Goal: Go to known website: Access a specific website the user already knows

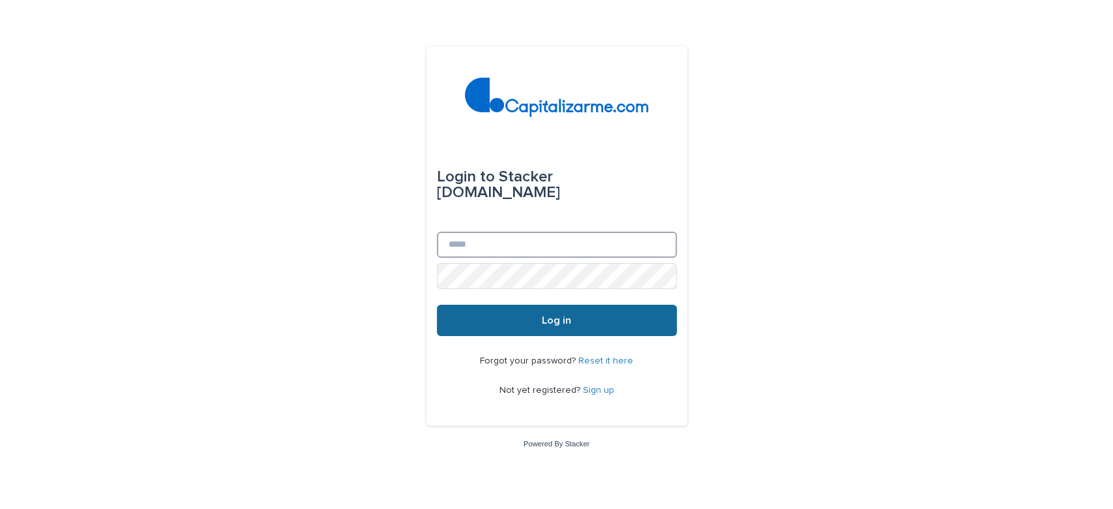
type input "**********"
click at [601, 323] on button "Log in" at bounding box center [557, 320] width 240 height 31
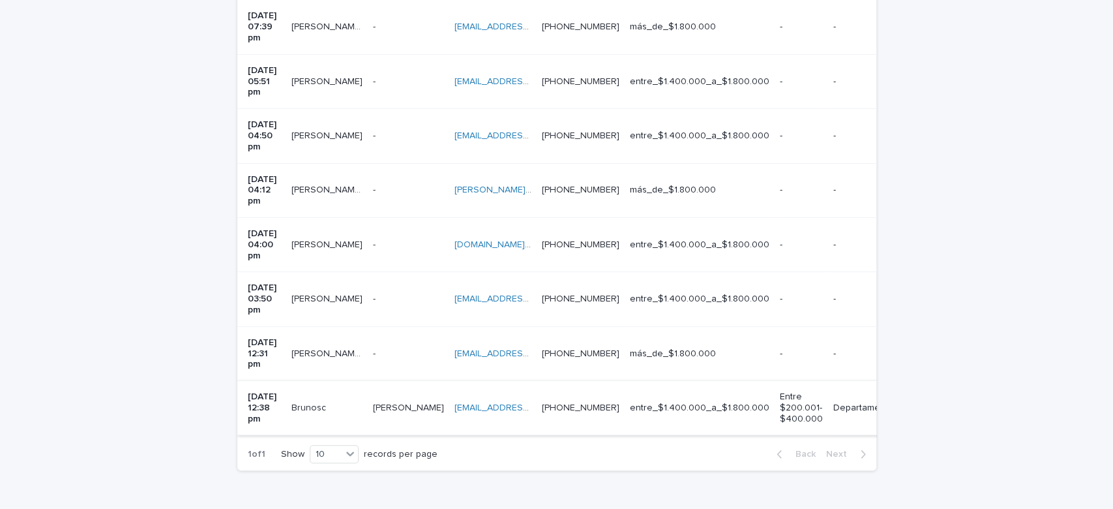
scroll to position [359, 0]
